Goal: Transaction & Acquisition: Obtain resource

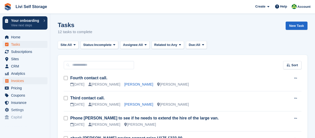
scroll to position [100, 0]
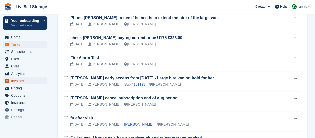
click at [23, 82] on span "Invoices" at bounding box center [26, 80] width 30 height 7
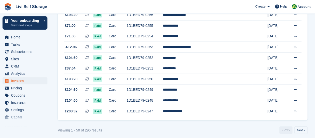
scroll to position [509, 0]
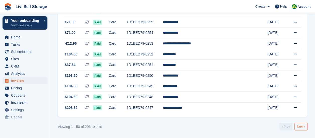
click at [301, 128] on link "Next ›" at bounding box center [300, 127] width 13 height 8
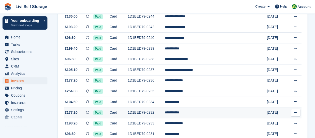
scroll to position [108, 0]
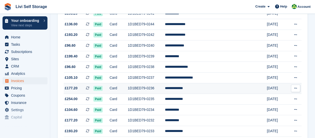
click at [295, 90] on icon at bounding box center [295, 88] width 3 height 3
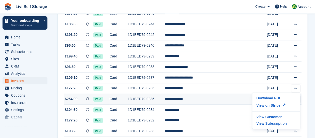
click at [241, 97] on td "**********" at bounding box center [211, 99] width 93 height 11
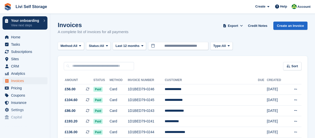
scroll to position [108, 0]
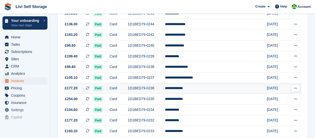
click at [200, 88] on td "**********" at bounding box center [211, 88] width 93 height 11
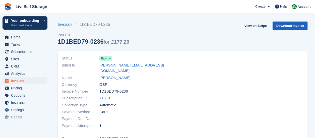
click at [289, 24] on link "Download Invoice" at bounding box center [289, 26] width 35 height 8
click at [284, 28] on link "Download Invoice" at bounding box center [289, 26] width 35 height 8
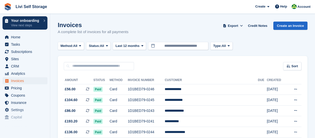
scroll to position [108, 0]
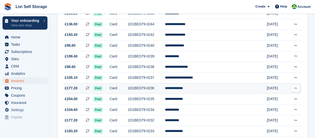
click at [201, 89] on td "**********" at bounding box center [211, 88] width 93 height 11
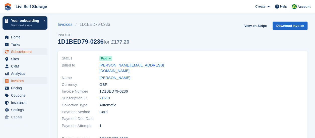
click at [29, 52] on span "Subscriptions" at bounding box center [26, 51] width 30 height 7
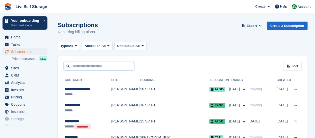
click at [79, 65] on input "text" at bounding box center [99, 66] width 70 height 8
click at [68, 68] on input "**********" at bounding box center [99, 66] width 70 height 8
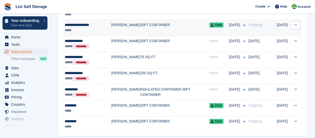
scroll to position [767, 0]
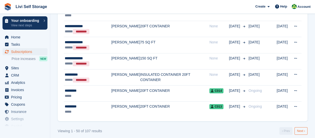
type input "**********"
click at [299, 127] on link "Next ›" at bounding box center [300, 131] width 13 height 8
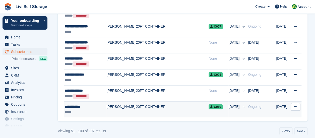
scroll to position [768, 0]
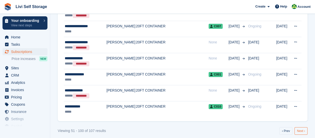
click at [300, 127] on link "Next ›" at bounding box center [300, 131] width 13 height 8
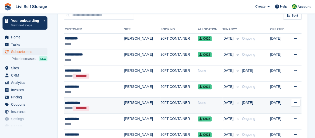
scroll to position [32, 0]
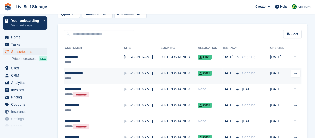
click at [85, 73] on div "**********" at bounding box center [88, 72] width 47 height 5
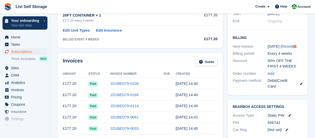
scroll to position [125, 0]
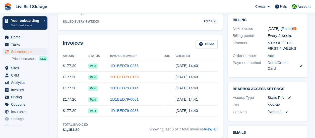
click at [125, 76] on link "1D1BED79-0166" at bounding box center [124, 77] width 28 height 4
click at [125, 75] on link "1D1BED79-0166" at bounding box center [124, 77] width 28 height 4
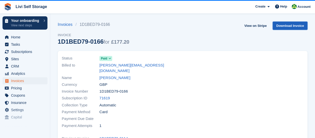
click at [286, 26] on link "Download Invoice" at bounding box center [289, 26] width 35 height 8
click at [255, 27] on link "View on Stripe" at bounding box center [255, 26] width 26 height 8
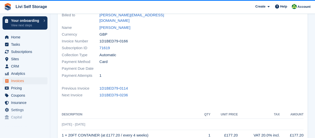
scroll to position [25, 0]
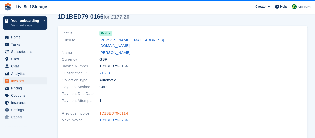
click at [114, 111] on link "1D1BED79-0114" at bounding box center [113, 114] width 28 height 6
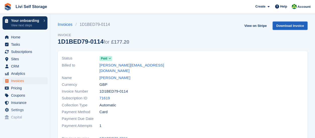
click at [279, 25] on link "Download Invoice" at bounding box center [289, 26] width 35 height 8
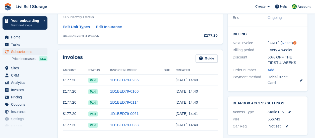
scroll to position [100, 0]
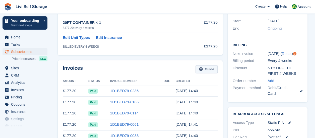
click at [204, 69] on link "Guide" at bounding box center [206, 69] width 22 height 8
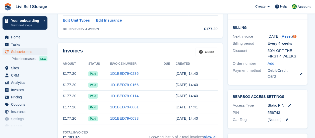
scroll to position [125, 0]
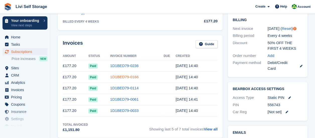
click at [125, 77] on link "1D1BED79-0166" at bounding box center [124, 77] width 28 height 4
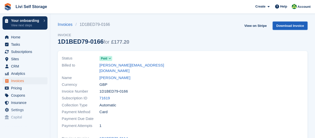
click at [286, 25] on link "Download Invoice" at bounding box center [289, 26] width 35 height 8
click at [106, 95] on link "71619" at bounding box center [104, 98] width 11 height 6
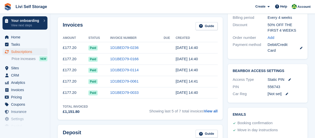
scroll to position [150, 0]
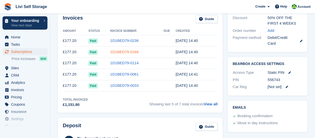
click at [127, 51] on link "1D1BED79-0166" at bounding box center [124, 52] width 28 height 4
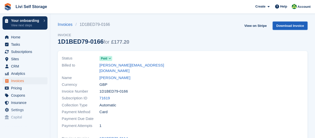
click at [288, 26] on link "Download Invoice" at bounding box center [289, 26] width 35 height 8
click at [270, 7] on div "Create" at bounding box center [262, 7] width 19 height 8
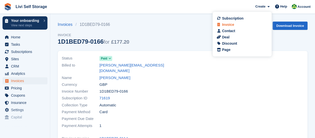
click at [233, 25] on div "Invoice" at bounding box center [228, 24] width 12 height 5
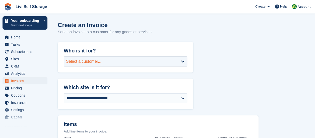
click at [182, 61] on div "Select a customer..." at bounding box center [125, 61] width 123 height 10
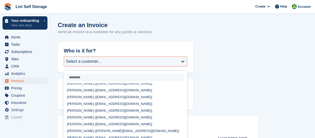
scroll to position [201, 0]
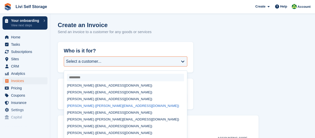
click at [88, 102] on div "Murray Dorward (murray@gallisprojects.co.uk)" at bounding box center [125, 105] width 123 height 7
select select "******"
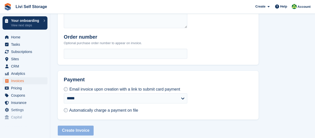
scroll to position [241, 0]
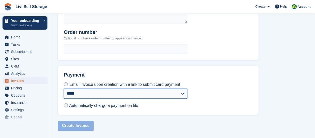
click at [184, 94] on select "**********" at bounding box center [125, 94] width 123 height 10
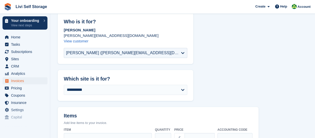
scroll to position [0, 0]
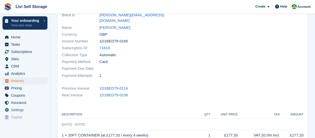
scroll to position [100, 0]
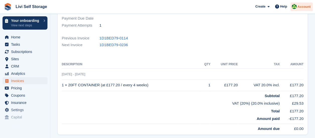
click at [296, 8] on img at bounding box center [293, 6] width 5 height 5
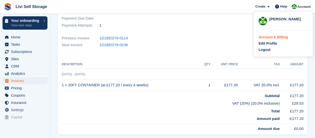
click at [277, 37] on div "Account & Billing" at bounding box center [272, 37] width 29 height 5
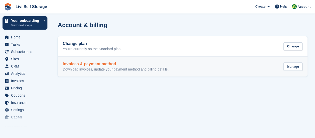
click at [95, 65] on h2 "Invoices & payment method" at bounding box center [116, 64] width 106 height 5
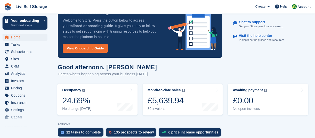
scroll to position [25, 0]
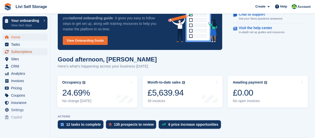
click at [31, 53] on span "Subscriptions" at bounding box center [26, 51] width 30 height 7
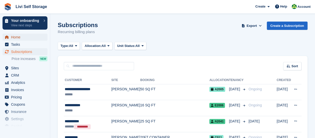
click at [20, 37] on span "Home" at bounding box center [26, 37] width 30 height 7
